Goal: Task Accomplishment & Management: Manage account settings

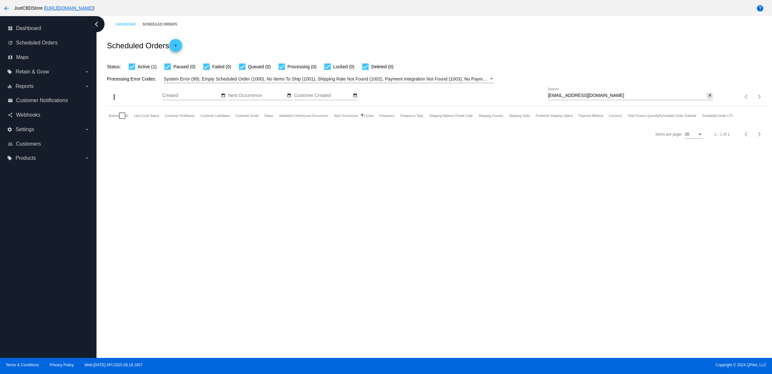
click at [708, 98] on mat-icon "close" at bounding box center [710, 95] width 5 height 5
click at [708, 102] on mat-icon "search" at bounding box center [710, 97] width 8 height 10
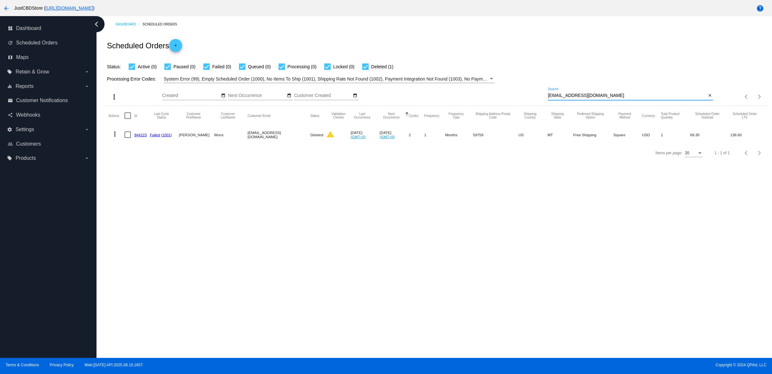
type input "[EMAIL_ADDRESS][DOMAIN_NAME]"
click at [147, 137] on link "944223" at bounding box center [140, 135] width 13 height 4
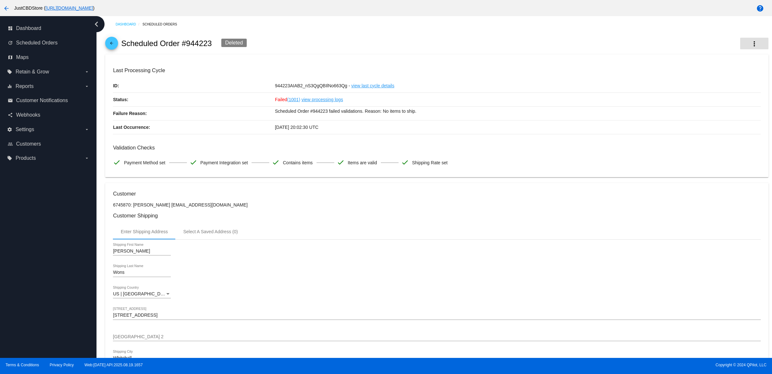
click at [748, 49] on button "more_vert" at bounding box center [754, 44] width 28 height 12
click at [724, 51] on button "info View Event Logs" at bounding box center [716, 49] width 90 height 15
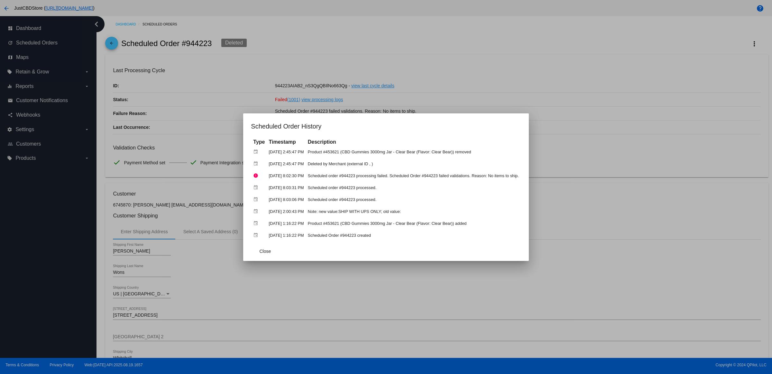
click at [491, 102] on div at bounding box center [386, 187] width 772 height 374
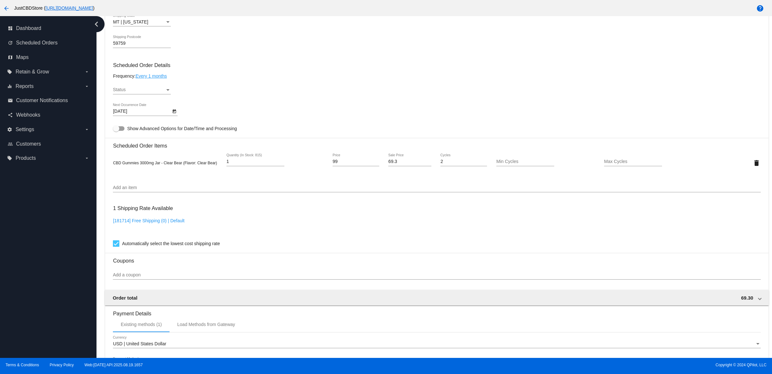
scroll to position [322, 0]
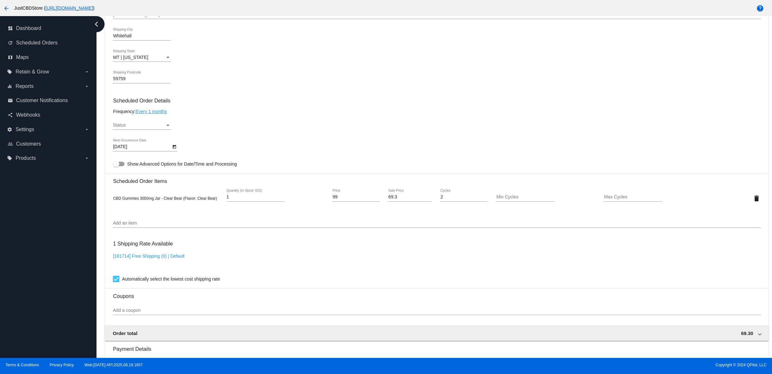
click at [176, 151] on icon "Open calendar" at bounding box center [174, 147] width 5 height 8
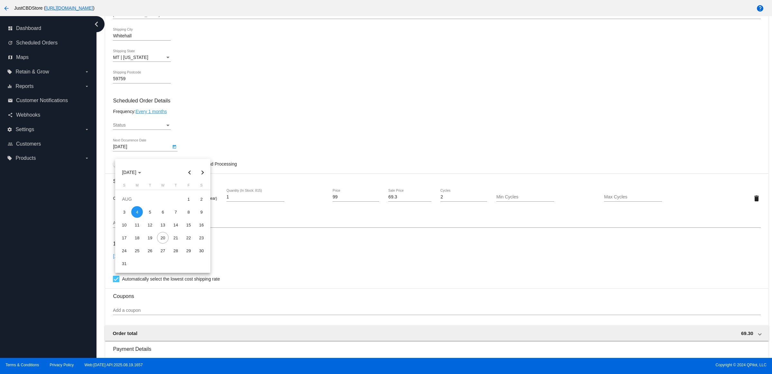
click at [204, 169] on button "Next month" at bounding box center [202, 172] width 13 height 13
click at [161, 213] on div "3" at bounding box center [163, 212] width 12 height 12
type input "[DATE]"
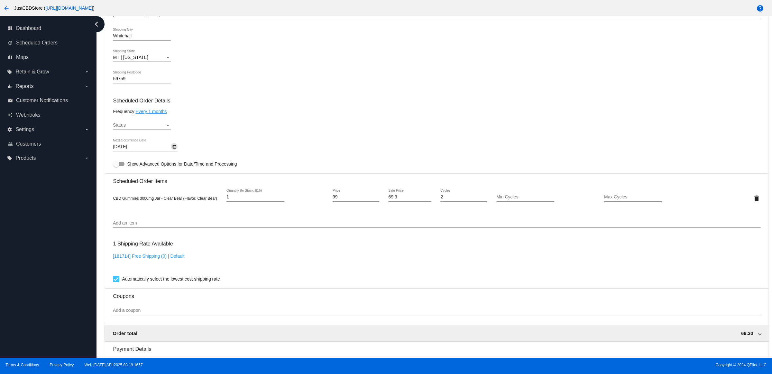
click at [168, 128] on div "Status" at bounding box center [168, 125] width 6 height 5
click at [168, 127] on span "Active" at bounding box center [144, 133] width 58 height 14
click at [206, 134] on div "Active Status" at bounding box center [437, 126] width 648 height 18
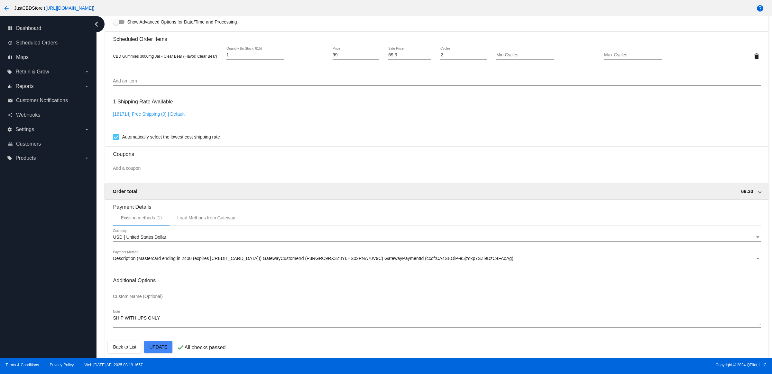
scroll to position [476, 0]
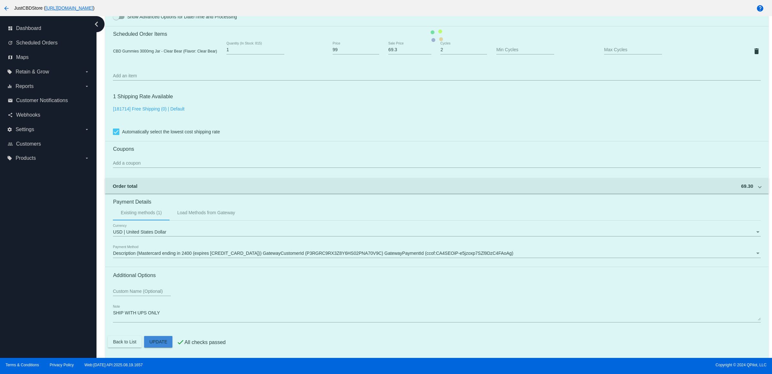
click at [161, 342] on mat-card "Customer 6745870: [PERSON_NAME] [EMAIL_ADDRESS][DOMAIN_NAME] Customer Shipping …" at bounding box center [436, 35] width 663 height 643
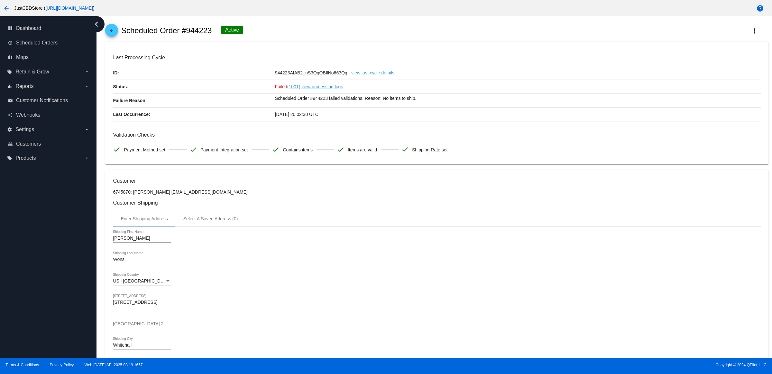
scroll to position [0, 0]
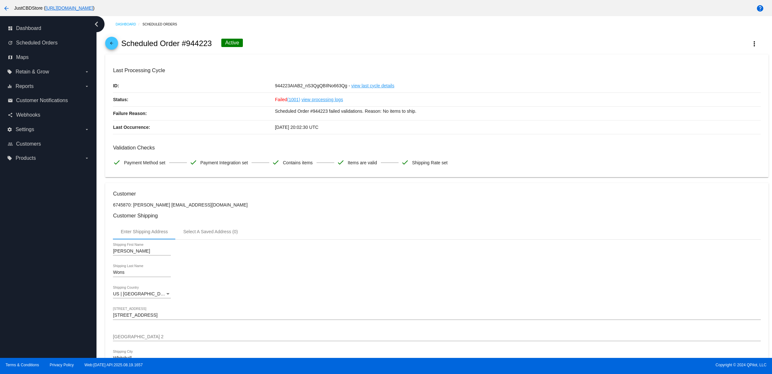
click at [114, 48] on mat-icon "arrow_back" at bounding box center [112, 45] width 8 height 8
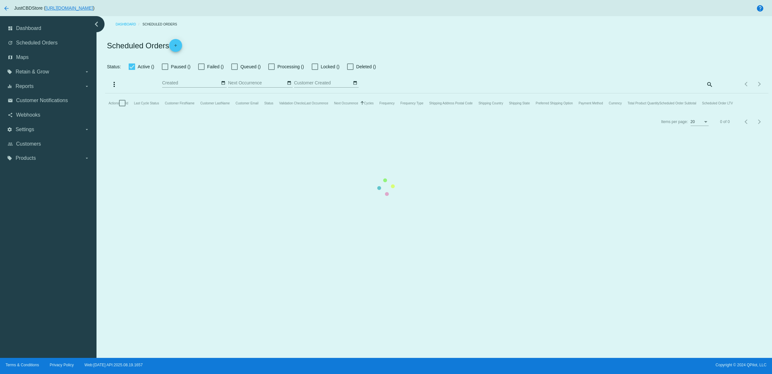
checkbox input "true"
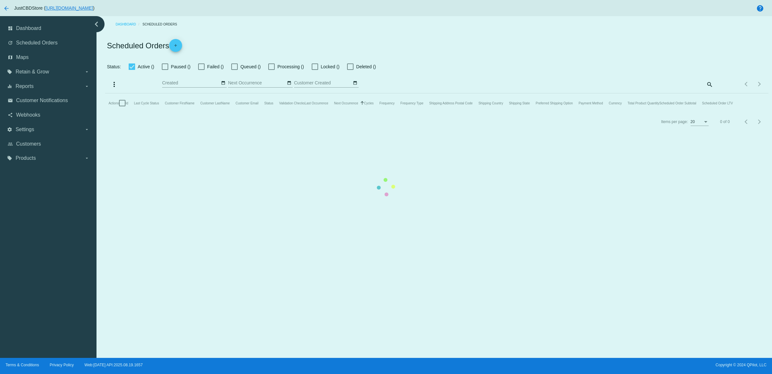
checkbox input "true"
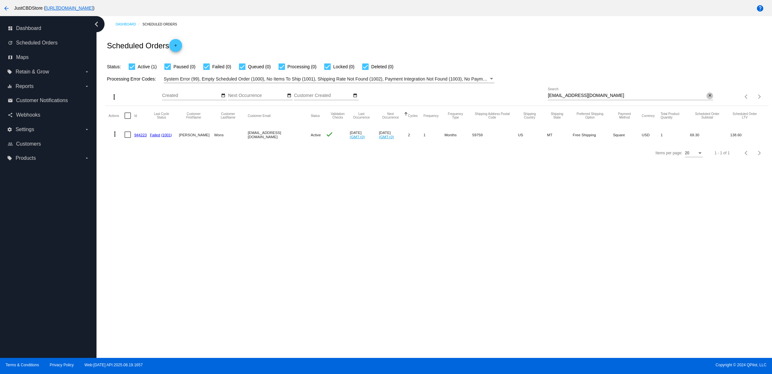
click at [708, 98] on mat-icon "close" at bounding box center [710, 95] width 5 height 5
click at [708, 98] on input "Search" at bounding box center [630, 95] width 165 height 5
paste input "[EMAIL_ADDRESS][DOMAIN_NAME]"
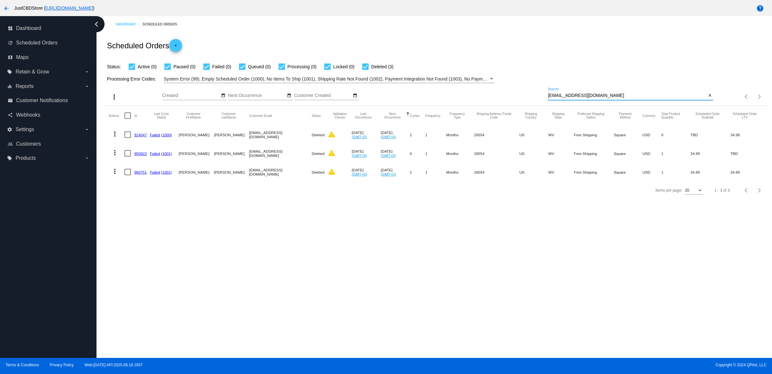
type input "[EMAIL_ADDRESS][DOMAIN_NAME]"
click at [144, 174] on link "960751" at bounding box center [140, 172] width 13 height 4
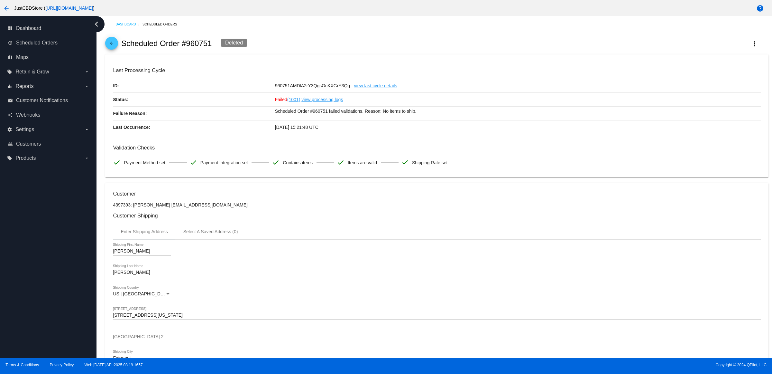
click at [570, 151] on h3 "Validation Checks" at bounding box center [437, 147] width 648 height 6
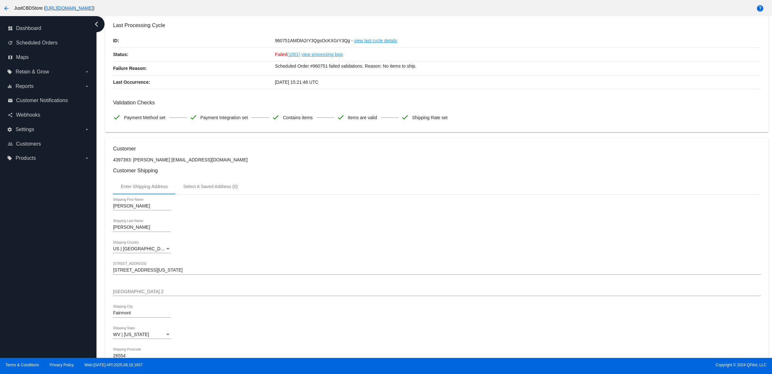
scroll to position [362, 0]
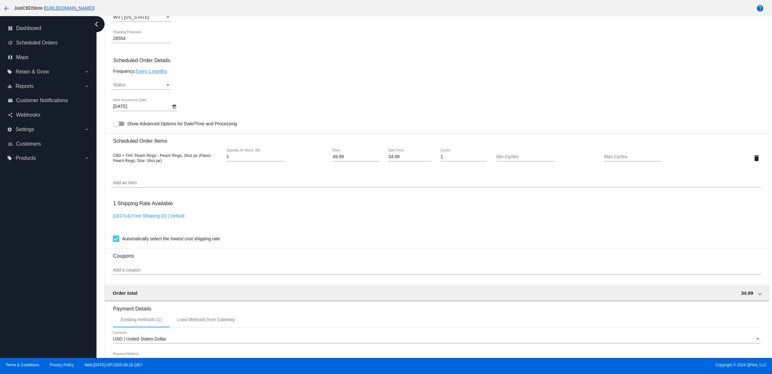
drag, startPoint x: 166, startPoint y: 83, endPoint x: 168, endPoint y: 88, distance: 5.2
click at [166, 84] on mat-card-content "Customer 4397393: [PERSON_NAME] [EMAIL_ADDRESS][DOMAIN_NAME] Customer Shipping …" at bounding box center [437, 132] width 648 height 606
click at [168, 88] on div "Status Status" at bounding box center [142, 83] width 58 height 13
click at [168, 89] on span "Active" at bounding box center [144, 93] width 58 height 14
click at [207, 89] on div "Active Status" at bounding box center [437, 86] width 648 height 18
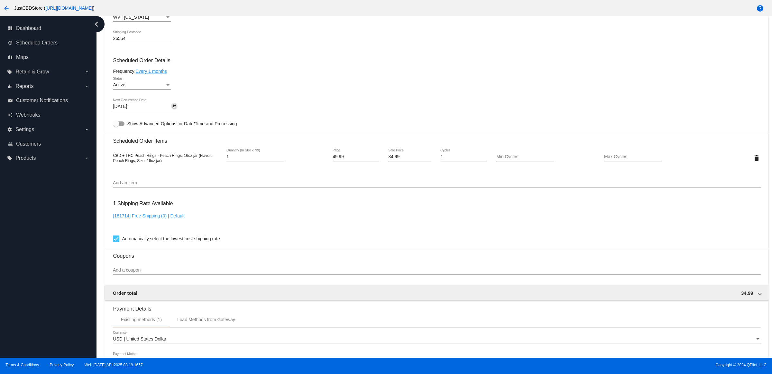
click at [175, 108] on icon "Open calendar" at bounding box center [175, 107] width 4 height 4
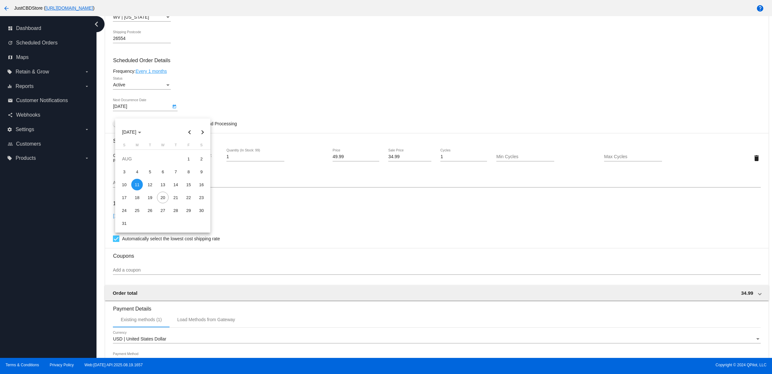
click at [204, 133] on button "Next month" at bounding box center [202, 131] width 13 height 13
click at [165, 184] on div "10" at bounding box center [163, 185] width 12 height 12
type input "[DATE]"
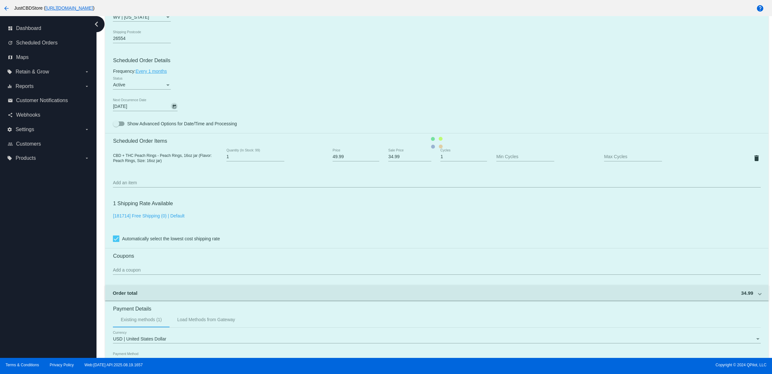
scroll to position [476, 0]
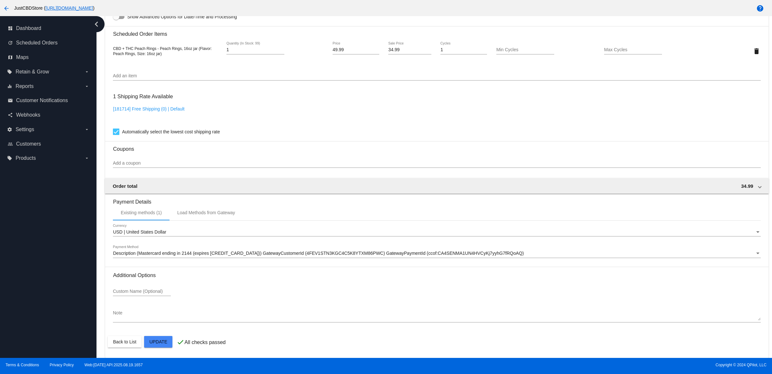
click at [157, 344] on mat-card "Customer 4397393: [PERSON_NAME] [EMAIL_ADDRESS][DOMAIN_NAME] Customer Shipping …" at bounding box center [436, 35] width 663 height 643
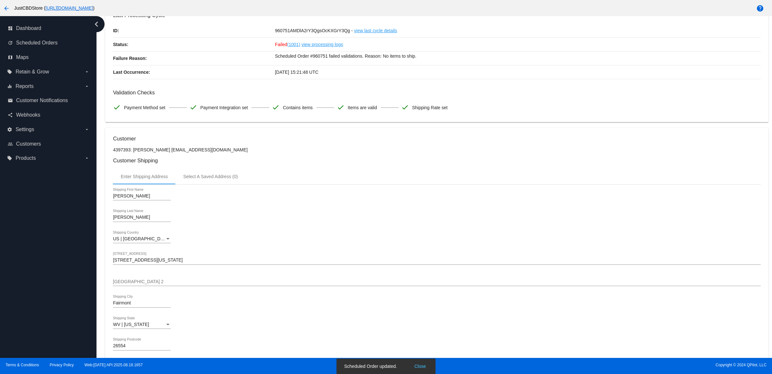
scroll to position [0, 0]
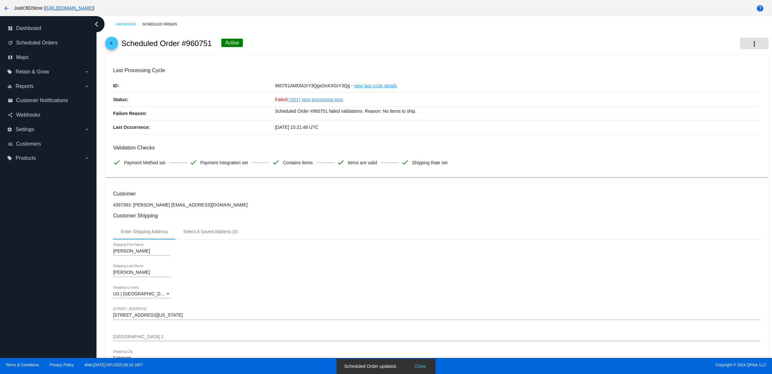
click at [751, 48] on mat-icon "more_vert" at bounding box center [755, 44] width 8 height 8
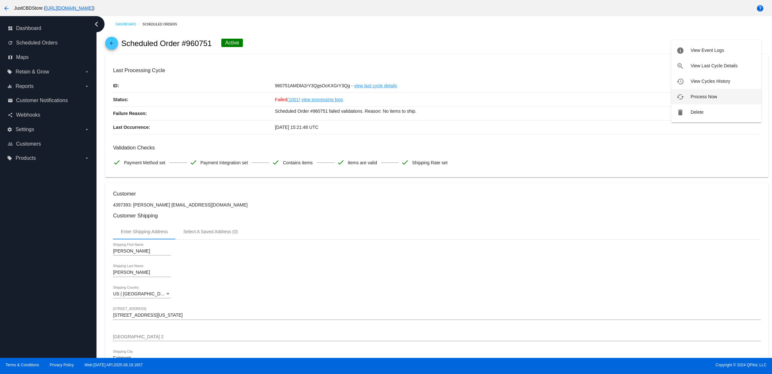
click at [721, 95] on button "cached Process Now" at bounding box center [716, 96] width 90 height 15
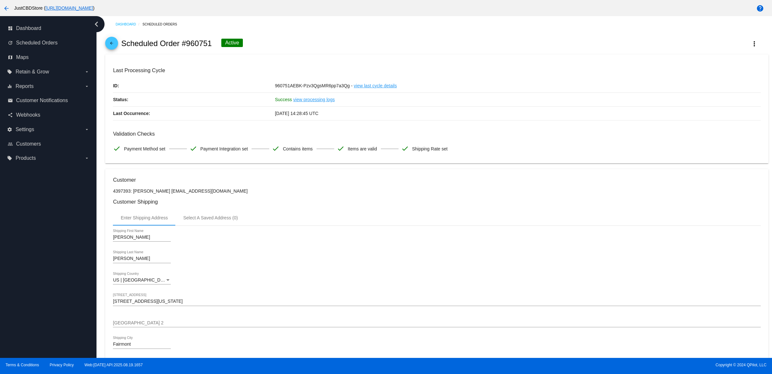
click at [115, 45] on mat-icon "arrow_back" at bounding box center [112, 45] width 8 height 8
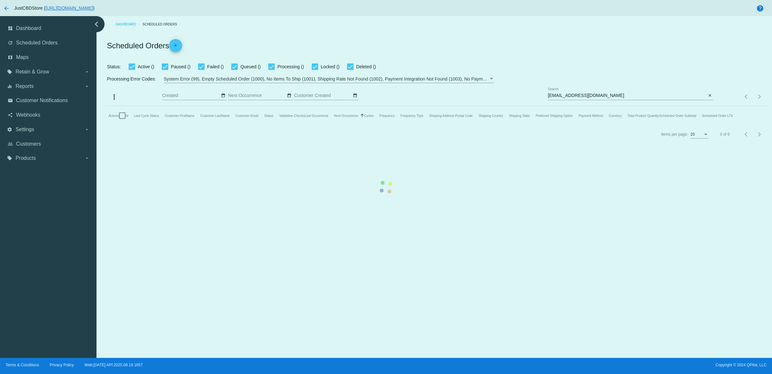
checkbox input "true"
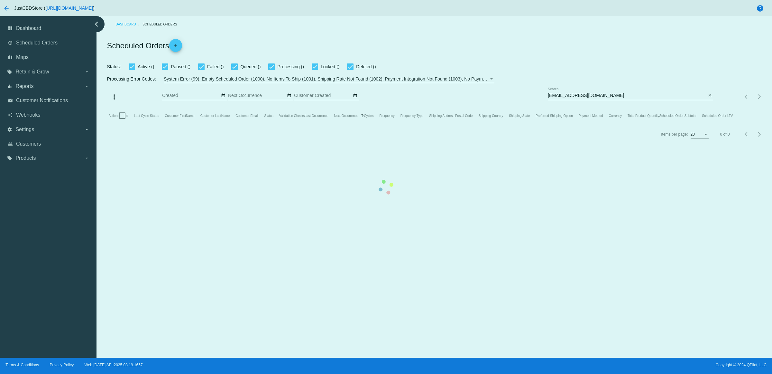
checkbox input "true"
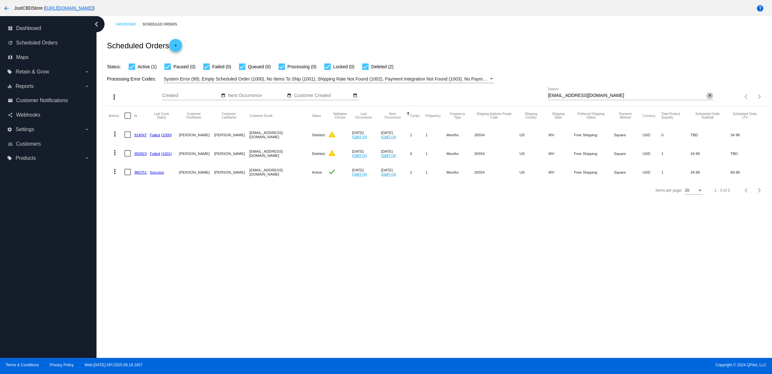
click at [711, 99] on button "close" at bounding box center [710, 95] width 7 height 7
click at [711, 98] on input "Search" at bounding box center [630, 95] width 165 height 5
paste input "pollydimmitt@gmail.com"
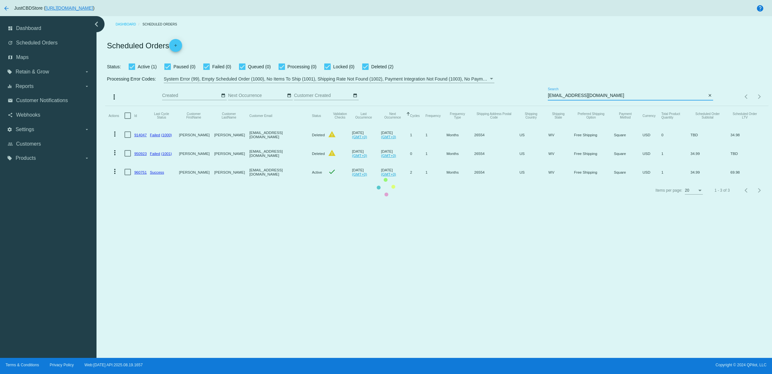
type input "pollydimmitt@gmail.com"
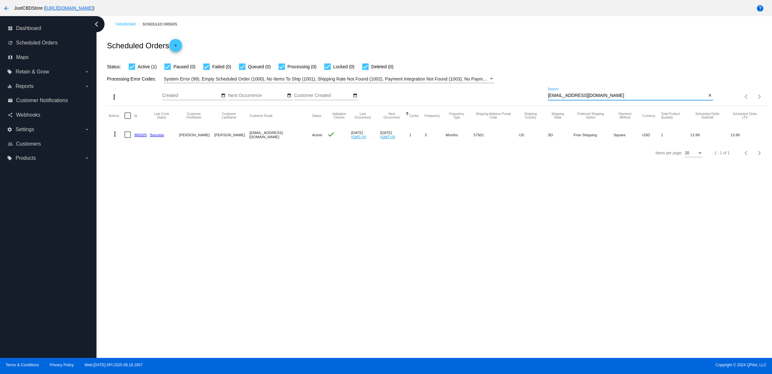
click at [115, 138] on mat-icon "more_vert" at bounding box center [115, 134] width 8 height 8
click at [141, 220] on button "delete Delete" at bounding box center [143, 223] width 64 height 15
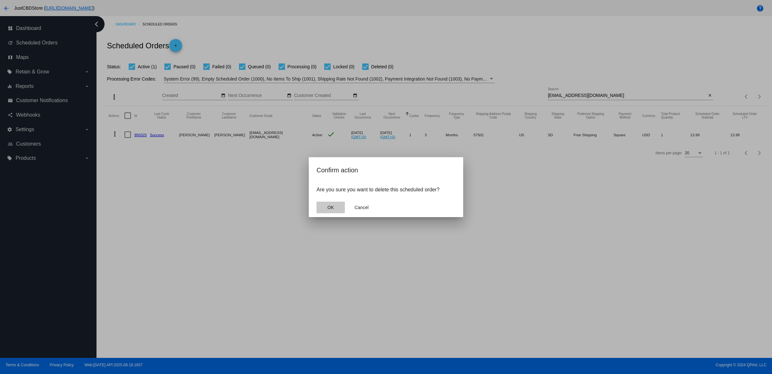
click at [335, 213] on button "OK" at bounding box center [331, 207] width 28 height 12
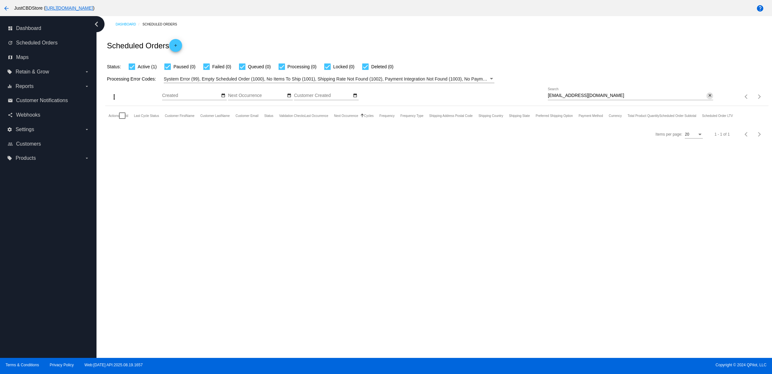
click at [710, 98] on mat-icon "close" at bounding box center [710, 95] width 5 height 5
click at [710, 102] on mat-icon "search" at bounding box center [710, 97] width 8 height 10
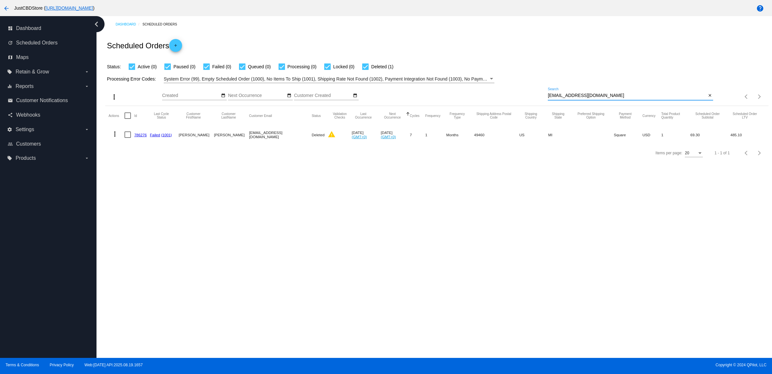
type input "liftkit24@hotmail.com"
drag, startPoint x: 142, startPoint y: 145, endPoint x: 225, endPoint y: 192, distance: 95.7
click at [142, 137] on link "786276" at bounding box center [140, 135] width 13 height 4
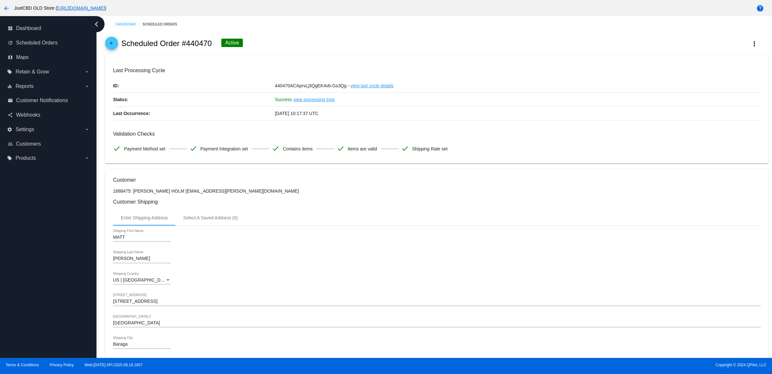
click at [5, 10] on mat-icon "arrow_back" at bounding box center [7, 9] width 8 height 8
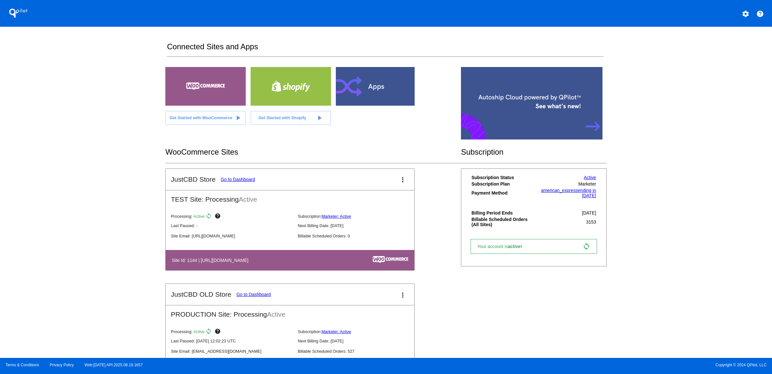
scroll to position [282, 0]
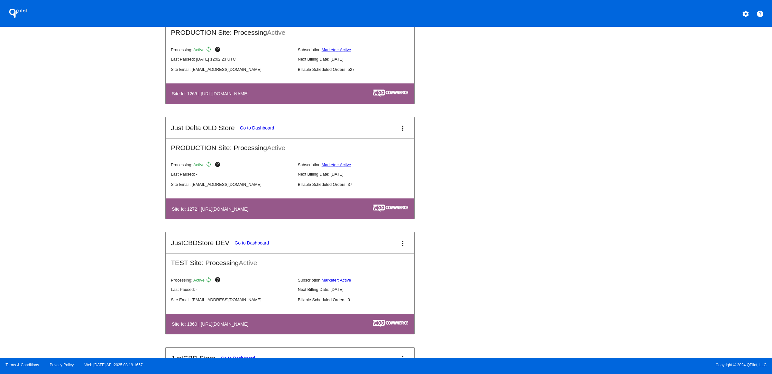
click at [240, 130] on link "Go to Dashboard" at bounding box center [257, 127] width 34 height 5
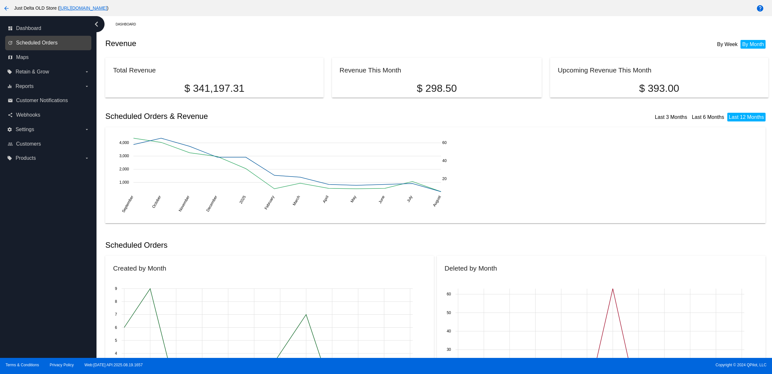
click at [47, 46] on span "Scheduled Orders" at bounding box center [37, 43] width 42 height 6
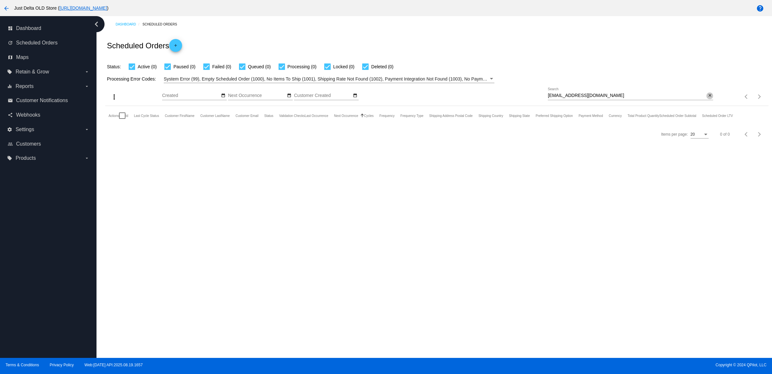
click at [709, 98] on mat-icon "close" at bounding box center [710, 95] width 5 height 5
click at [708, 98] on input "Search" at bounding box center [630, 95] width 165 height 5
paste input "marajadewesney@gmail.com"
type input "marajadewesney@gmail.com"
click at [144, 137] on link "693271" at bounding box center [140, 135] width 13 height 4
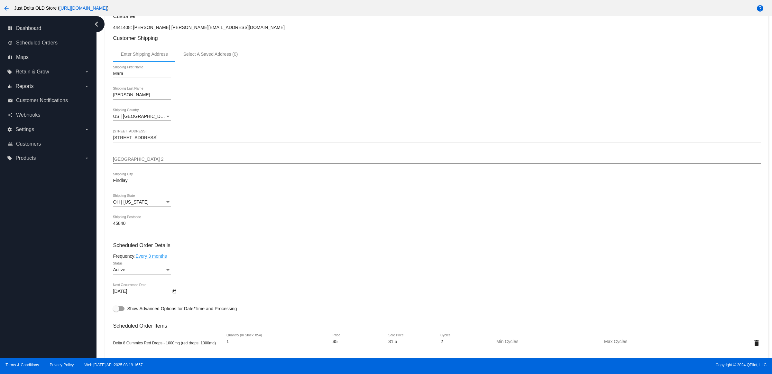
scroll to position [362, 0]
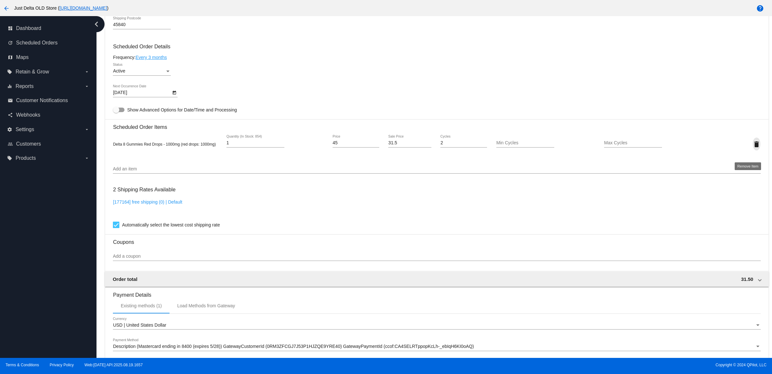
click at [753, 148] on mat-icon "delete" at bounding box center [757, 144] width 8 height 8
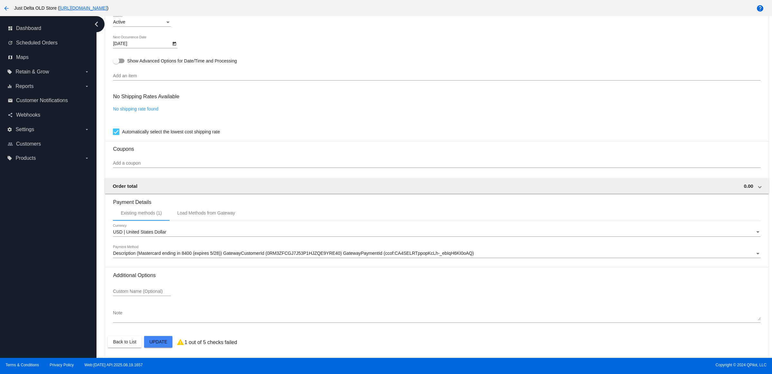
scroll to position [418, 0]
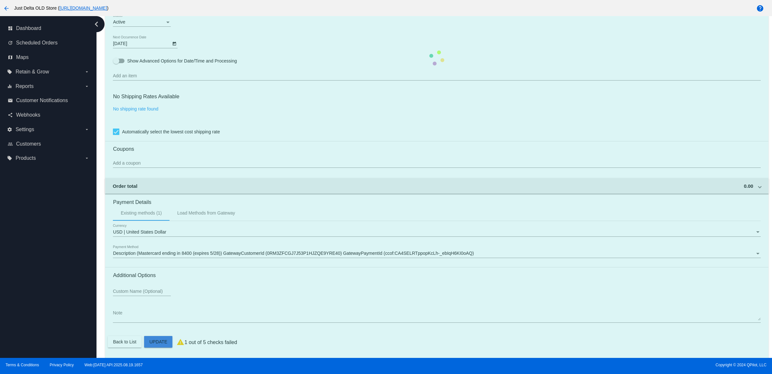
click at [163, 342] on mat-card "Customer 4441408: Mara Wesney marajadewesney@gmail.com Customer Shipping Enter …" at bounding box center [436, 57] width 663 height 599
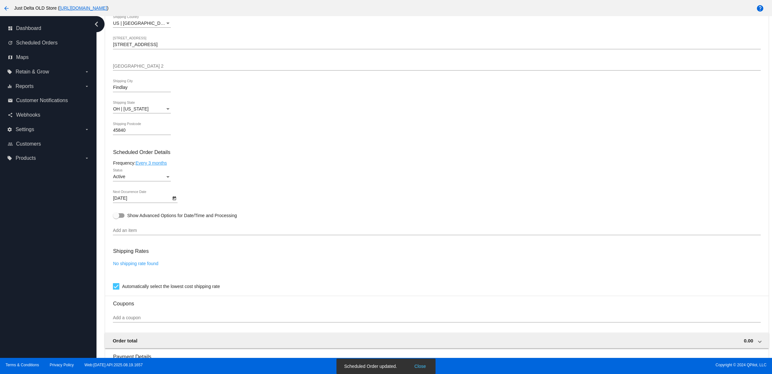
scroll to position [257, 0]
click at [170, 177] on div "Status" at bounding box center [167, 176] width 3 height 2
click at [169, 183] on span "Active" at bounding box center [144, 183] width 58 height 14
click at [208, 183] on div "Active Status" at bounding box center [437, 177] width 648 height 18
click at [165, 178] on div "Active" at bounding box center [139, 175] width 52 height 5
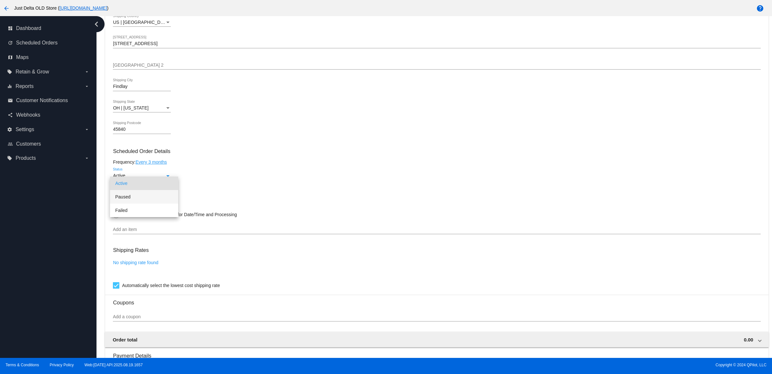
click at [151, 198] on span "Paused" at bounding box center [144, 197] width 58 height 14
click at [203, 186] on div "Paused Status" at bounding box center [437, 177] width 648 height 18
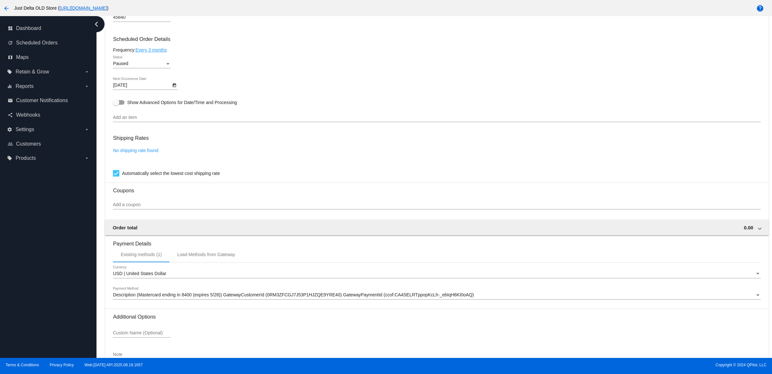
scroll to position [418, 0]
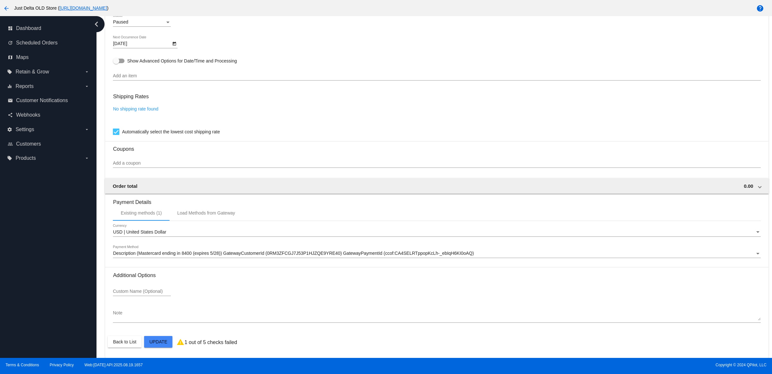
click at [164, 342] on mat-card "Customer 4441408: Mara Wesney marajadewesney@gmail.com Customer Shipping Enter …" at bounding box center [436, 57] width 663 height 599
